Goal: Register for event/course

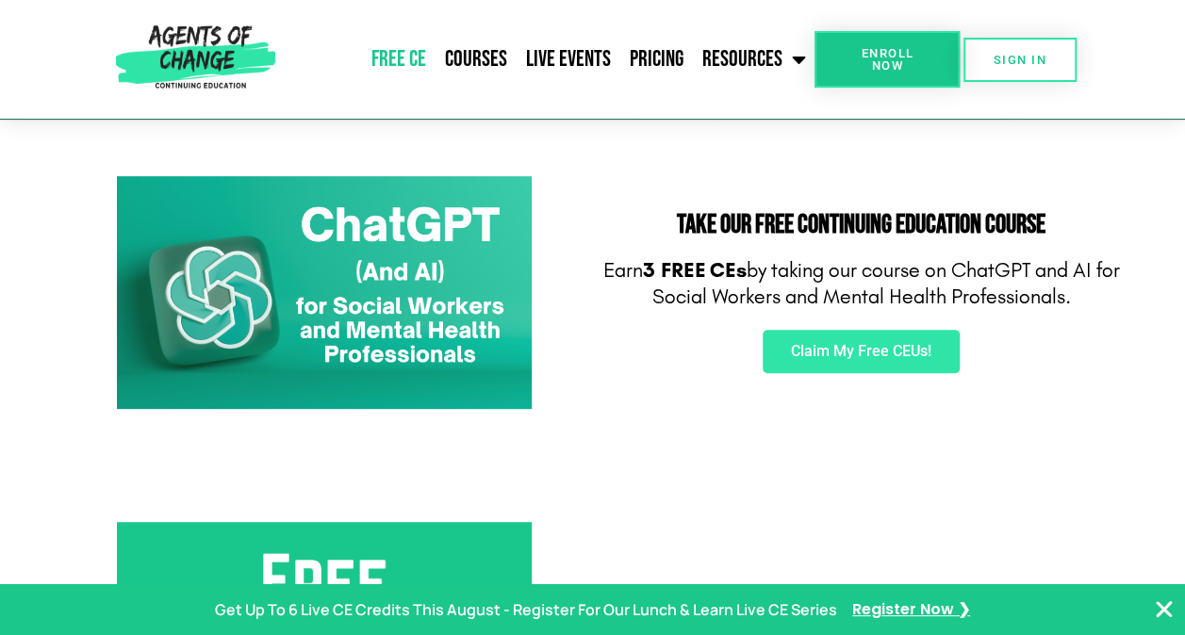
scroll to position [302, 0]
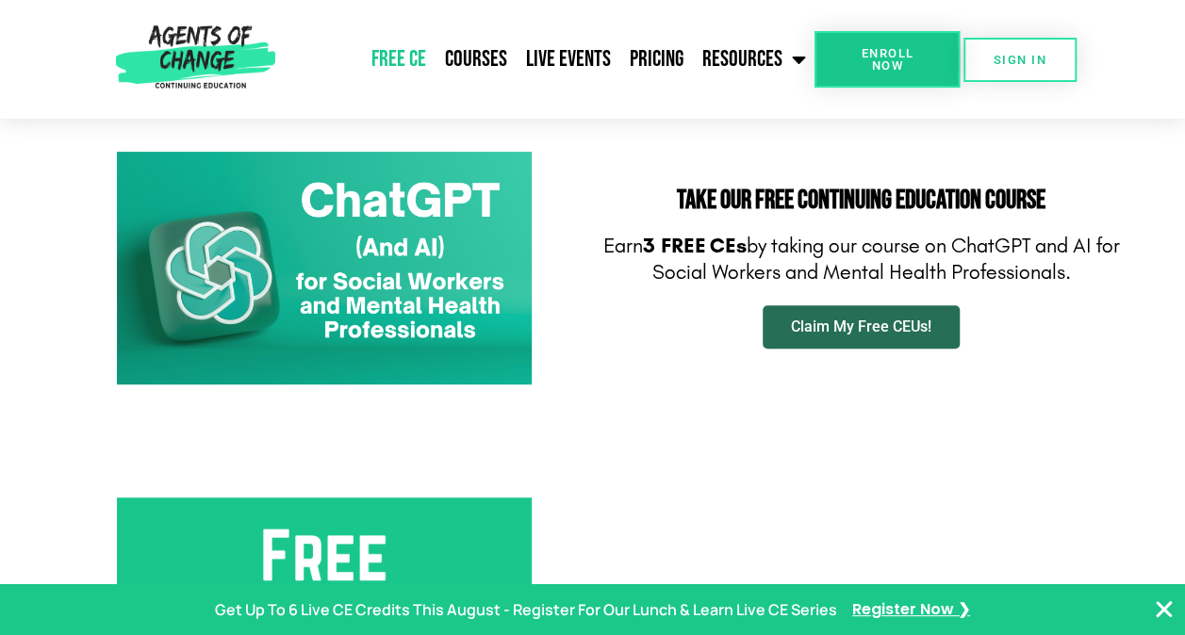
click at [868, 320] on span "Claim My Free CEUs!" at bounding box center [861, 327] width 140 height 15
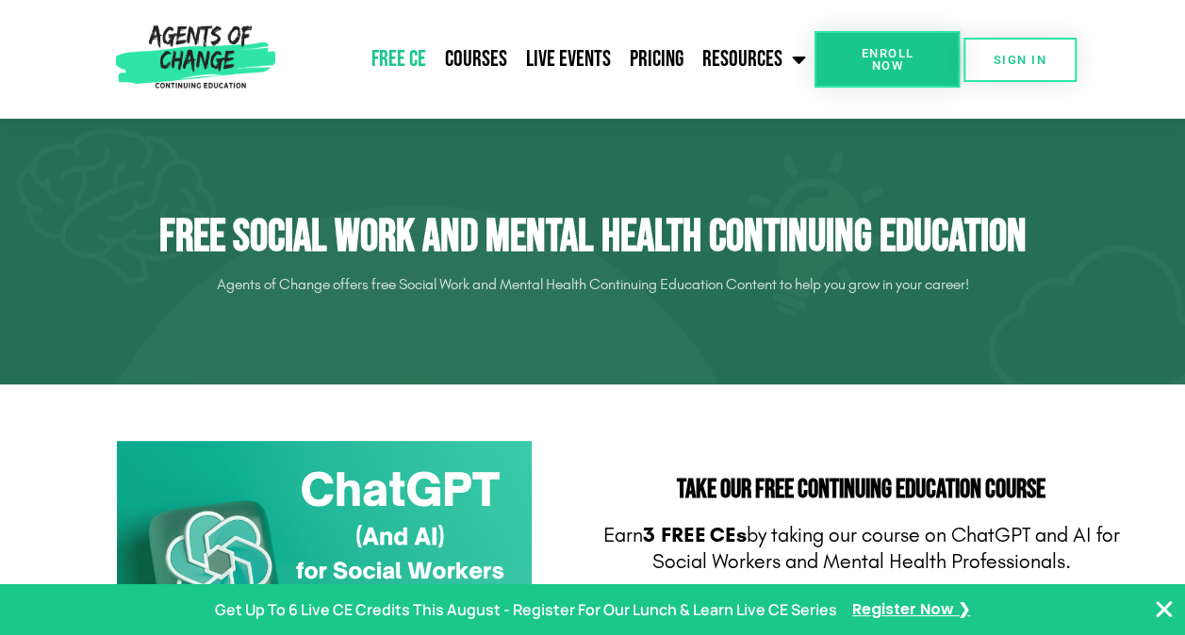
scroll to position [0, 0]
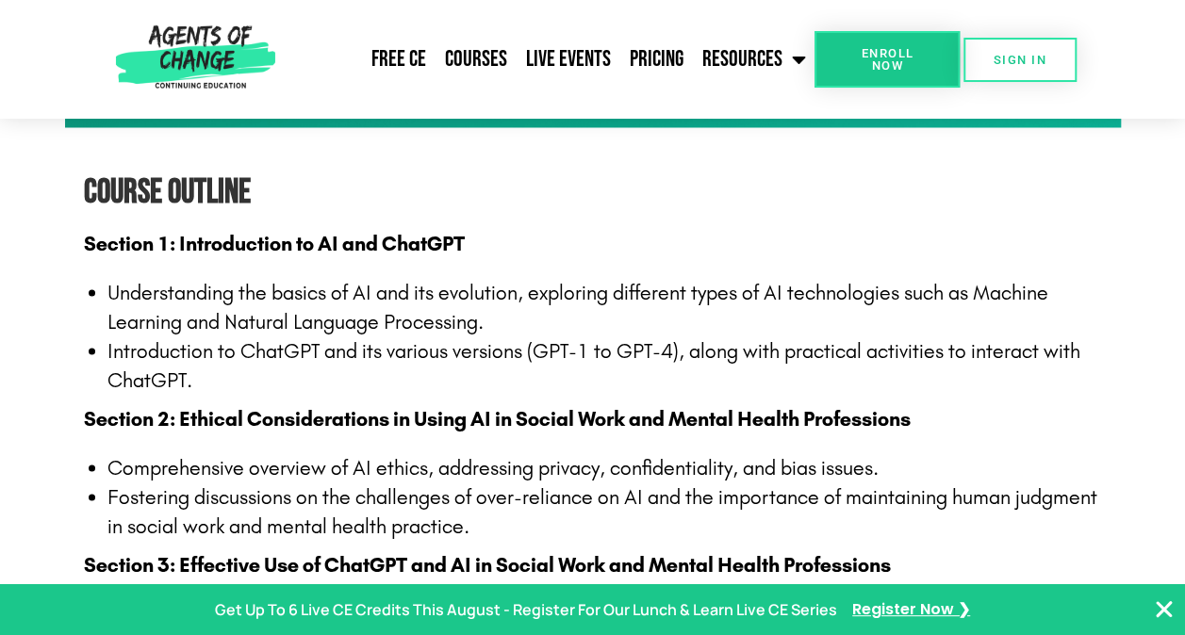
scroll to position [1659, 0]
